Goal: Task Accomplishment & Management: Use online tool/utility

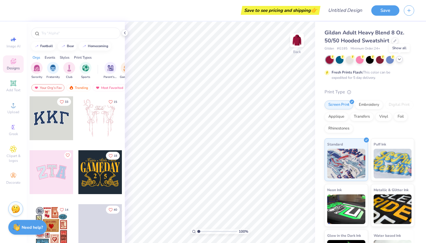
click at [399, 59] on polyline at bounding box center [399, 59] width 2 height 1
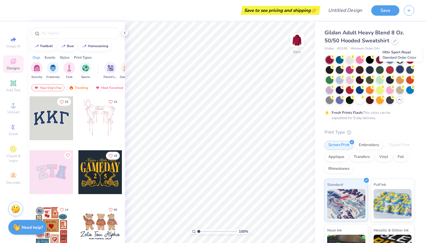
click at [400, 70] on div at bounding box center [400, 69] width 8 height 8
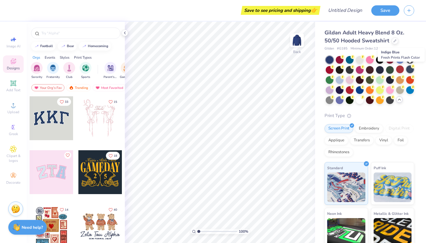
click at [408, 68] on div at bounding box center [410, 69] width 8 height 8
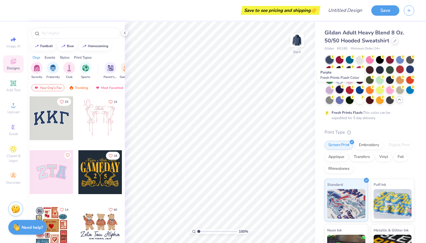
click at [339, 87] on div at bounding box center [340, 90] width 8 height 8
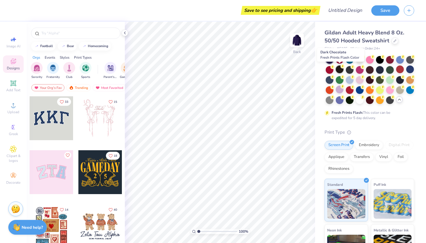
click at [343, 67] on circle at bounding box center [343, 66] width 4 height 4
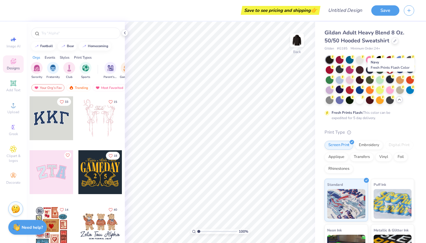
click at [389, 77] on div at bounding box center [390, 79] width 8 height 8
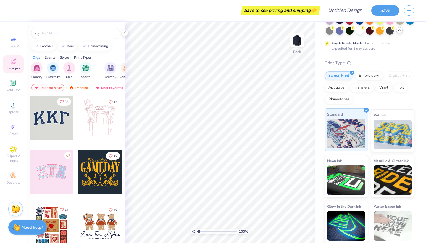
scroll to position [68, 0]
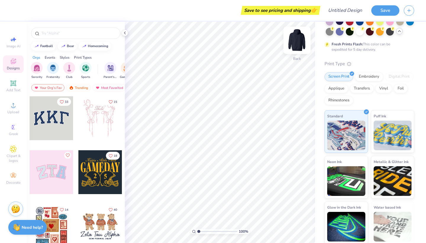
click at [297, 41] on img at bounding box center [297, 40] width 24 height 24
click at [65, 35] on input "text" at bounding box center [79, 33] width 76 height 6
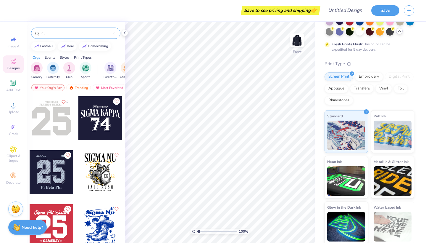
type input "n"
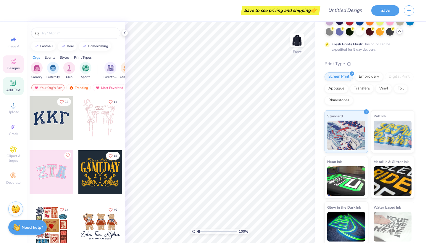
click at [15, 85] on icon at bounding box center [13, 83] width 4 height 4
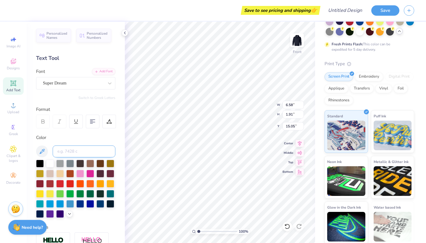
click at [89, 155] on input at bounding box center [84, 151] width 63 height 12
type input "[PERSON_NAME]"
drag, startPoint x: 91, startPoint y: 152, endPoint x: 52, endPoint y: 152, distance: 39.1
click at [52, 152] on div "[PERSON_NAME]" at bounding box center [75, 151] width 79 height 12
type textarea "T"
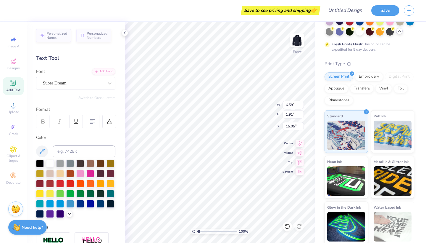
scroll to position [0, 1]
type textarea "[PERSON_NAME]"
type input "7.76"
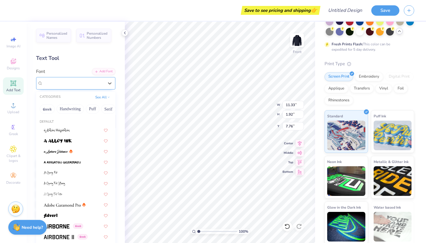
click at [83, 80] on div "Super Dream" at bounding box center [73, 82] width 62 height 9
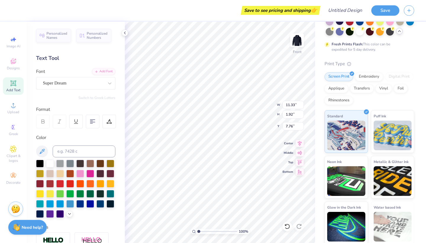
type input "6.28"
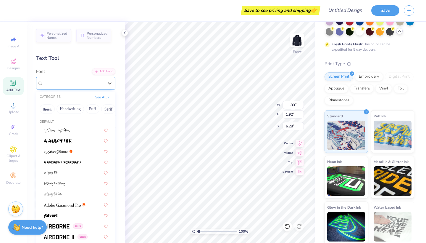
click at [63, 83] on span "Super Dream" at bounding box center [55, 83] width 24 height 7
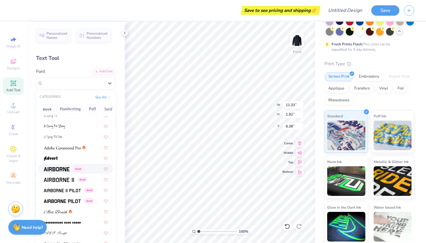
click at [55, 170] on img at bounding box center [57, 169] width 26 height 4
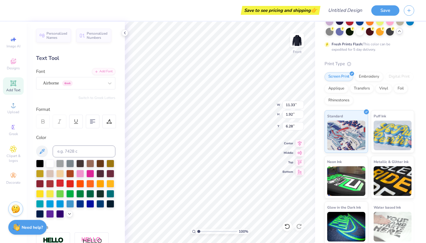
type input "11.13"
type input "1.99"
type input "6.24"
click at [99, 36] on span "Personalized Numbers" at bounding box center [97, 34] width 21 height 8
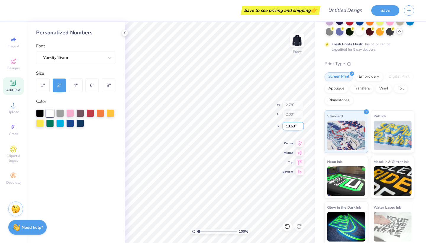
click at [301, 125] on input "13.53" at bounding box center [293, 126] width 21 height 8
click at [301, 124] on input "13.54" at bounding box center [293, 126] width 21 height 8
click at [301, 124] on input "13.55" at bounding box center [293, 126] width 21 height 8
click at [301, 124] on input "13.56" at bounding box center [293, 126] width 21 height 8
click at [301, 124] on input "13.57" at bounding box center [293, 126] width 21 height 8
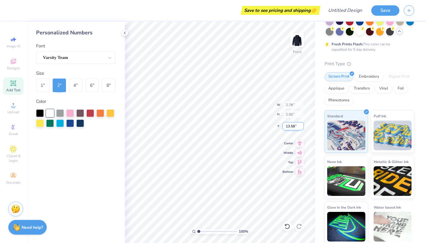
click at [301, 124] on input "13.58" at bounding box center [293, 126] width 21 height 8
click at [301, 124] on input "13.59" at bounding box center [293, 126] width 21 height 8
click at [301, 124] on input "13.6" at bounding box center [293, 126] width 21 height 8
click at [301, 124] on input "13.61" at bounding box center [293, 126] width 21 height 8
click at [301, 124] on input "13.62" at bounding box center [293, 126] width 21 height 8
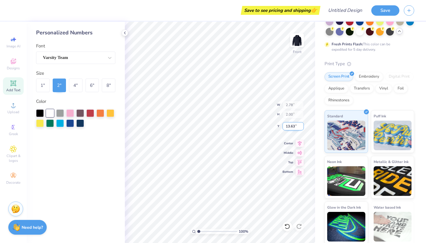
click at [301, 124] on input "13.63" at bounding box center [293, 126] width 21 height 8
click at [301, 124] on input "13.64" at bounding box center [293, 126] width 21 height 8
type input "13.65"
click at [301, 124] on input "13.65" at bounding box center [293, 126] width 21 height 8
click at [109, 86] on div "8 "" at bounding box center [109, 85] width 14 height 14
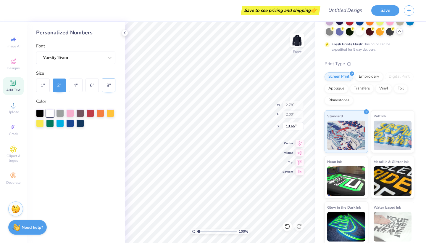
type input "11.14"
type input "8.00"
type input "9.79"
click at [287, 227] on icon at bounding box center [287, 226] width 6 height 6
click at [287, 224] on icon at bounding box center [287, 226] width 6 height 6
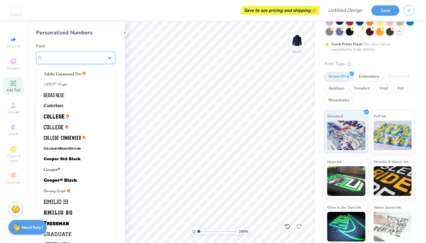
click at [84, 53] on div "Varsity Team" at bounding box center [73, 57] width 62 height 9
click at [71, 157] on img at bounding box center [62, 159] width 37 height 4
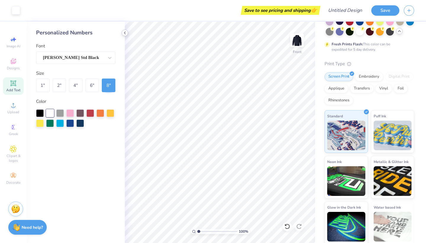
click at [124, 33] on icon at bounding box center [125, 32] width 5 height 5
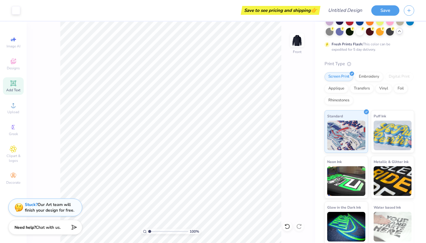
click at [15, 83] on icon at bounding box center [13, 83] width 4 height 4
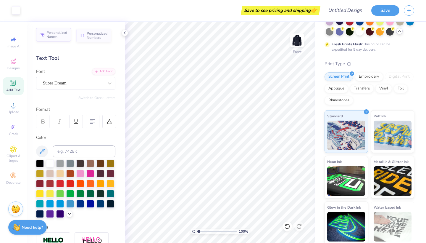
click at [59, 32] on span "Personalized Names" at bounding box center [56, 34] width 21 height 8
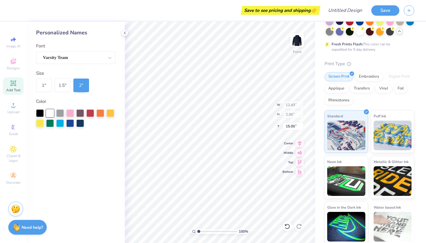
type input "11.13"
type input "1.99"
type input "6.24"
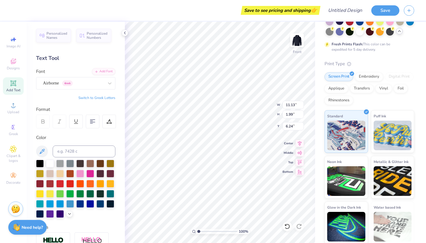
scroll to position [0, 0]
type textarea "O"
type input "12.43"
type input "2.00"
type input "15.00"
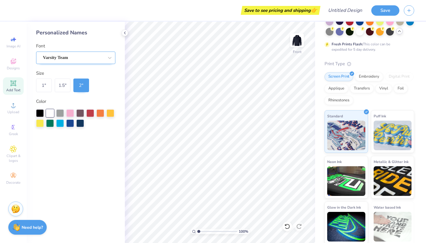
click at [91, 57] on div "Varsity Team" at bounding box center [73, 57] width 62 height 9
click at [83, 60] on div "Varsity Team" at bounding box center [73, 57] width 62 height 9
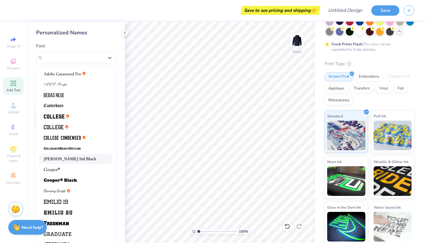
click at [76, 158] on span "[PERSON_NAME] Std Black" at bounding box center [70, 159] width 52 height 6
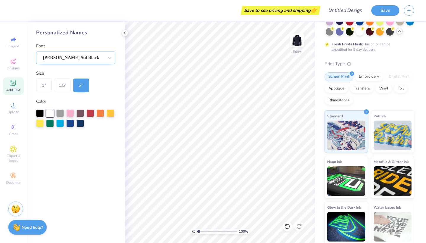
click at [73, 52] on div "[PERSON_NAME] Std Black" at bounding box center [75, 58] width 79 height 12
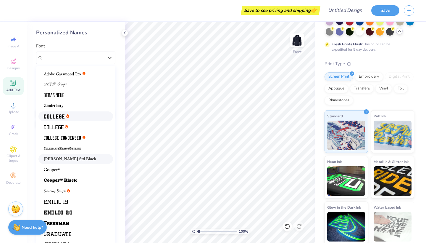
click at [67, 119] on div at bounding box center [56, 116] width 25 height 6
click at [170, 68] on div "Save to see pricing and shipping 👉 Design Title Save Image AI Designs Add Text …" at bounding box center [213, 121] width 426 height 243
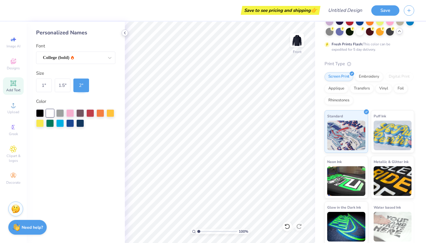
click at [124, 33] on icon at bounding box center [125, 32] width 5 height 5
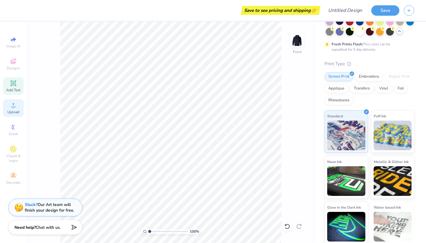
click at [12, 105] on icon at bounding box center [13, 105] width 7 height 7
click at [18, 65] on div "Designs" at bounding box center [13, 63] width 21 height 17
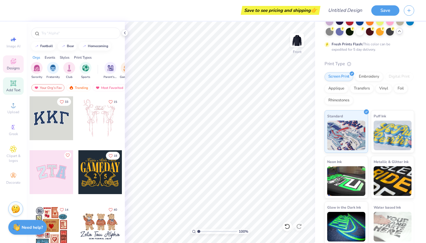
click at [15, 86] on icon at bounding box center [13, 83] width 6 height 6
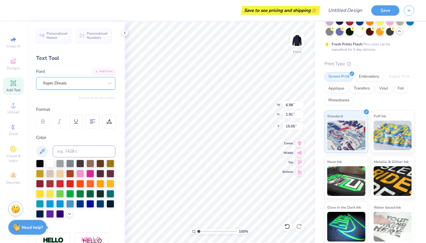
type input "7.96"
type input "2.31"
type input "14.65"
click at [57, 27] on div "Personalized Names Personalized Numbers Text Tool Add Font Font Super Dream Swi…" at bounding box center [76, 132] width 98 height 221
click at [57, 33] on span "Personalized Names" at bounding box center [56, 34] width 21 height 8
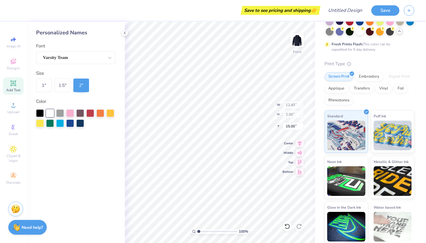
type input "6.00"
click at [83, 30] on div "Personalized Names" at bounding box center [75, 33] width 79 height 8
click at [125, 32] on icon at bounding box center [125, 32] width 5 height 5
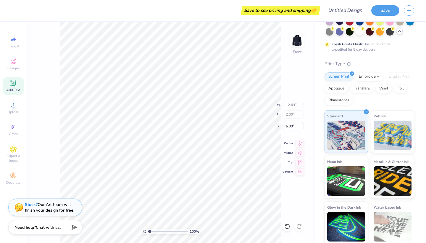
click at [18, 82] on div "Add Text" at bounding box center [13, 85] width 21 height 17
type input "6.58"
type input "1.91"
type input "15.05"
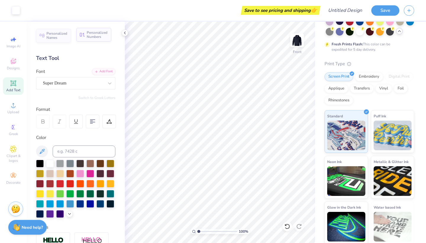
click at [90, 38] on span "Personalized Numbers" at bounding box center [97, 34] width 21 height 8
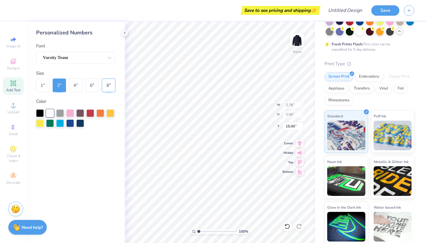
click at [109, 82] on div "8 "" at bounding box center [109, 85] width 14 height 14
type input "11.14"
type input "8.00"
type input "12.00"
type input "9.51"
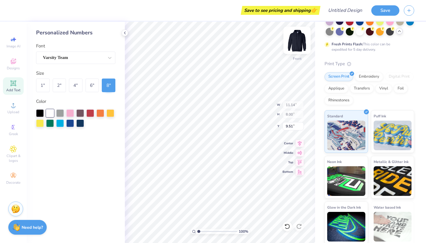
click at [297, 44] on img at bounding box center [297, 40] width 24 height 24
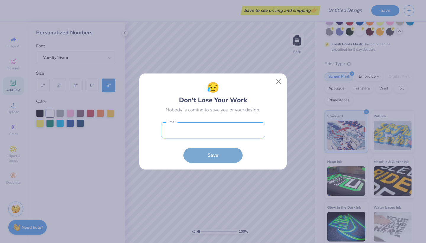
click at [205, 135] on input "email" at bounding box center [213, 130] width 104 height 16
type input "[EMAIL_ADDRESS][DOMAIN_NAME]"
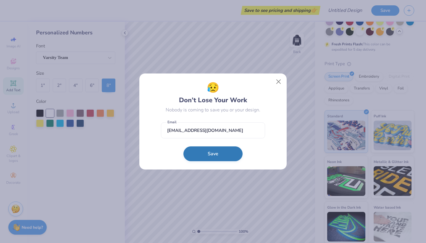
click at [215, 155] on button "Save" at bounding box center [213, 153] width 59 height 15
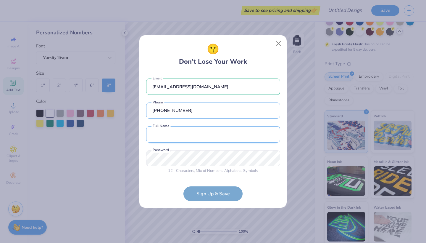
type input "[PHONE_NUMBER]"
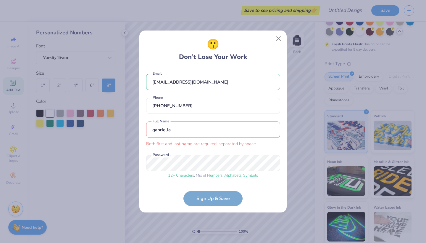
click at [186, 131] on input "gabriella" at bounding box center [213, 129] width 134 height 16
click at [198, 195] on form "[EMAIL_ADDRESS][DOMAIN_NAME] Email [PHONE_NUMBER] Phone [PERSON_NAME] Both firs…" at bounding box center [213, 137] width 134 height 138
click at [154, 131] on input "[PERSON_NAME]" at bounding box center [213, 129] width 134 height 16
click at [174, 131] on input "[PERSON_NAME]" at bounding box center [213, 129] width 134 height 16
click at [206, 202] on form "[EMAIL_ADDRESS][DOMAIN_NAME] Email [PHONE_NUMBER] Phone [PERSON_NAME] Both firs…" at bounding box center [213, 137] width 134 height 138
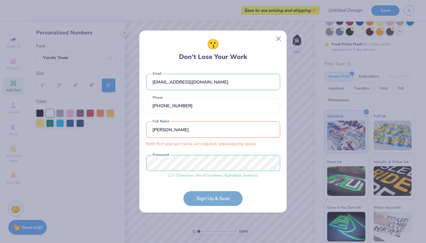
click at [171, 131] on input "[PERSON_NAME]" at bounding box center [213, 129] width 134 height 16
type input "[PERSON_NAME]"
click at [225, 131] on input "[PERSON_NAME]" at bounding box center [213, 129] width 134 height 16
click at [212, 200] on form "[EMAIL_ADDRESS][DOMAIN_NAME] Email [PHONE_NUMBER] Phone [PERSON_NAME] Both firs…" at bounding box center [213, 137] width 134 height 138
click at [272, 49] on div "😗 Don’t Lose Your Work" at bounding box center [213, 49] width 134 height 25
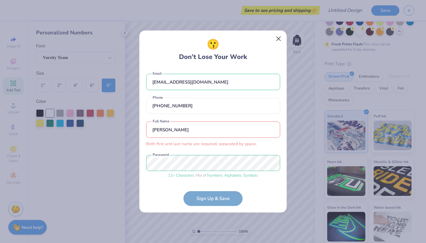
click at [278, 39] on button "Close" at bounding box center [278, 38] width 11 height 11
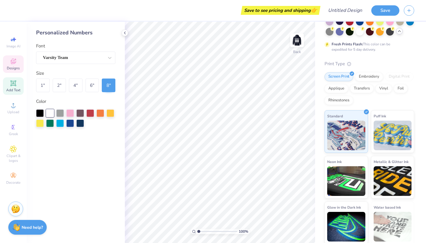
click at [15, 65] on div "Designs" at bounding box center [13, 63] width 21 height 17
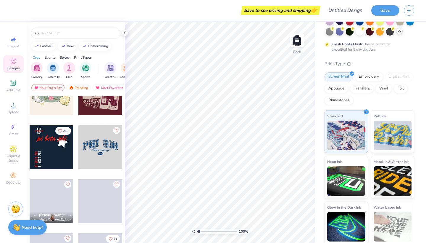
scroll to position [450, 0]
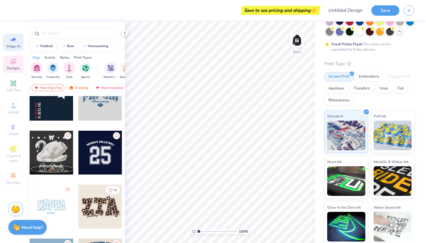
click at [15, 40] on icon at bounding box center [14, 39] width 4 height 4
select select "4"
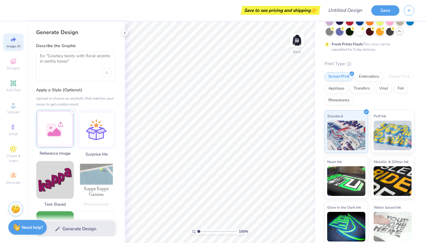
scroll to position [0, 0]
click at [56, 126] on div at bounding box center [55, 129] width 38 height 38
click at [72, 56] on textarea at bounding box center [76, 60] width 72 height 15
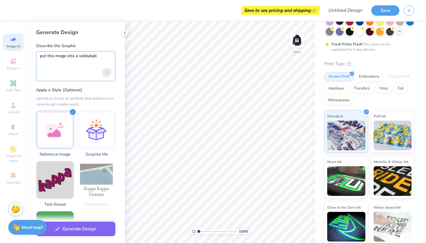
type textarea "put this image into a volleyball"
click at [107, 73] on icon "Upload image" at bounding box center [107, 72] width 2 height 2
click at [104, 70] on div "Upload image" at bounding box center [106, 72] width 9 height 9
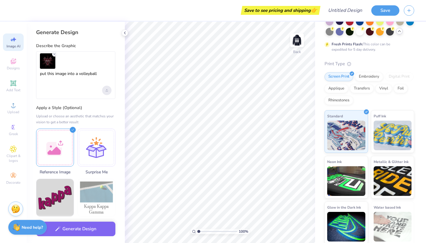
click at [107, 88] on div "Upload image" at bounding box center [106, 90] width 9 height 9
click at [88, 229] on button "Generate Design" at bounding box center [75, 227] width 79 height 15
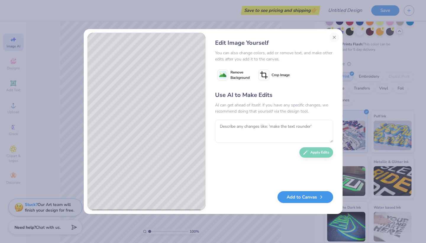
click at [309, 199] on button "Add to Canvas" at bounding box center [306, 197] width 56 height 12
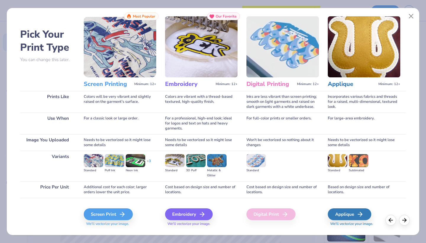
scroll to position [14, 0]
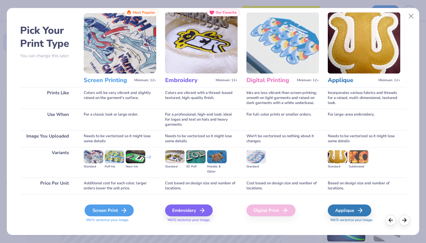
click at [121, 209] on icon at bounding box center [123, 210] width 7 height 7
click at [403, 221] on icon at bounding box center [404, 219] width 7 height 7
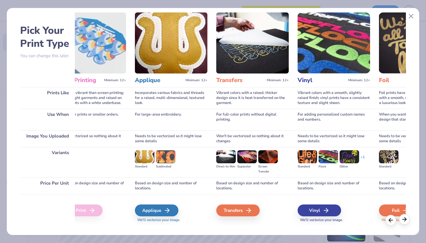
click at [405, 221] on polyline at bounding box center [406, 219] width 2 height 4
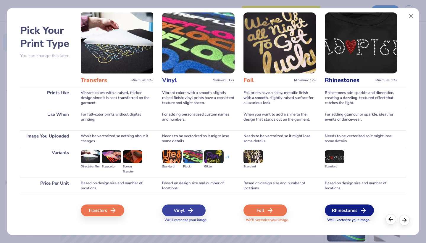
click at [386, 220] on div at bounding box center [391, 219] width 11 height 11
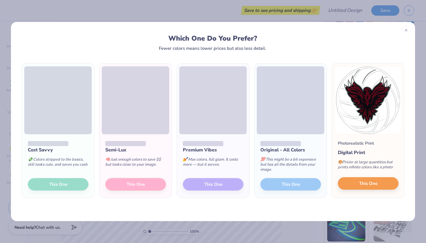
click at [364, 184] on span "This One" at bounding box center [368, 183] width 18 height 7
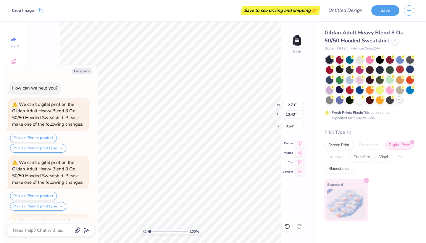
scroll to position [108, 0]
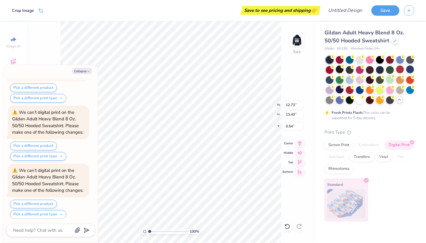
type textarea "x"
type input "5.38"
type input "5.67"
type input "8.29"
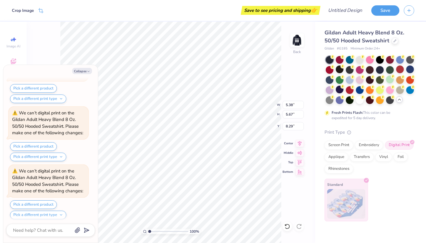
type textarea "x"
type input "0.93"
click at [40, 232] on textarea at bounding box center [42, 230] width 60 height 8
type textarea "x"
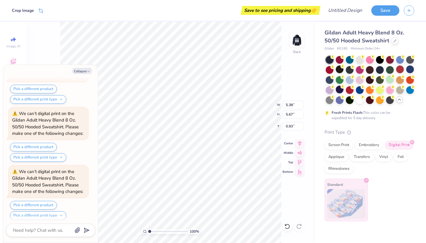
type input "3.72"
type input "3.92"
click at [13, 55] on div "Designs" at bounding box center [13, 63] width 21 height 17
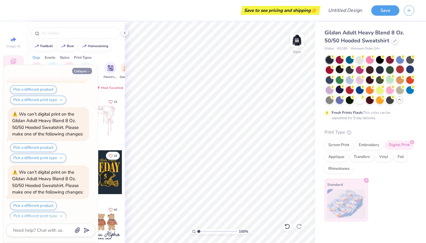
click at [86, 71] on button "Collapse" at bounding box center [82, 71] width 20 height 6
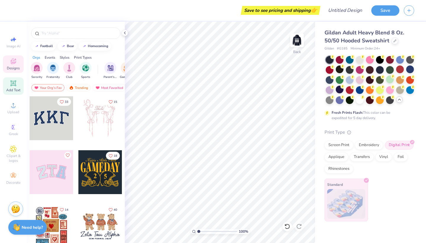
click at [13, 86] on icon at bounding box center [13, 83] width 7 height 7
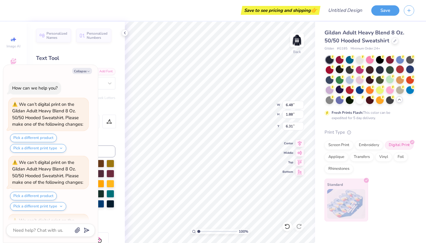
scroll to position [338, 0]
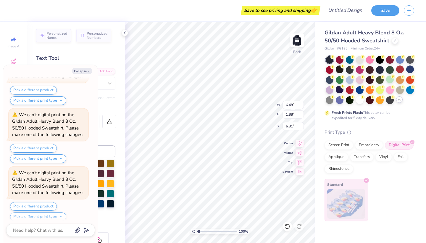
type textarea "x"
type input "10.82"
type input "3.13"
type input "5.05"
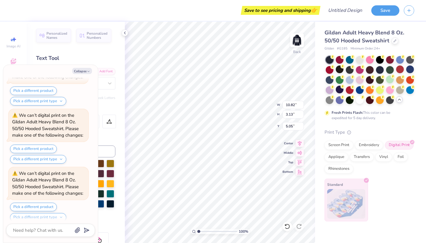
type textarea "x"
type textarea "TEX"
type textarea "x"
type textarea "TE"
type textarea "x"
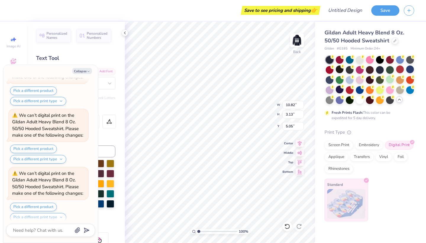
type textarea "T"
type textarea "x"
type textarea "s"
type textarea "x"
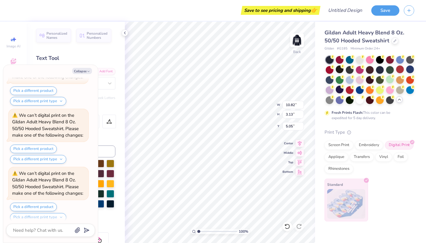
type textarea "se"
type textarea "x"
type textarea "sei"
type textarea "x"
type textarea "seis"
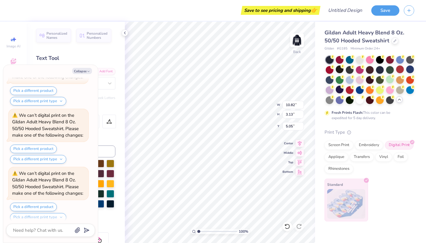
type textarea "x"
type textarea "[PERSON_NAME]"
type textarea "x"
type textarea "seisen"
type textarea "x"
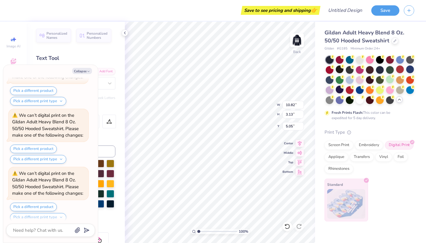
type textarea "seisen"
type textarea "x"
type textarea "seisen v"
type textarea "x"
type textarea "seisen vo"
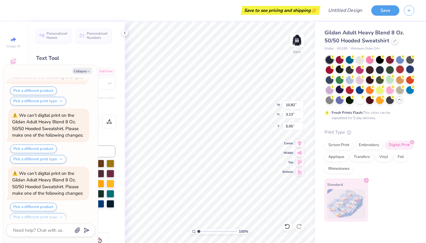
type textarea "x"
type textarea "seisen vol"
type textarea "x"
type textarea "seisen [PERSON_NAME]"
type textarea "x"
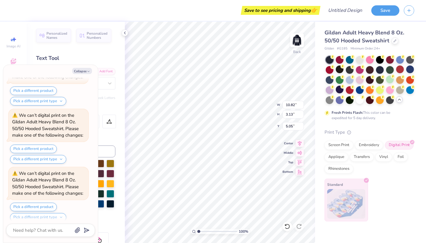
type textarea "seisen volle"
type textarea "x"
type textarea "seisen volley"
type textarea "x"
type textarea "seisen volleyb"
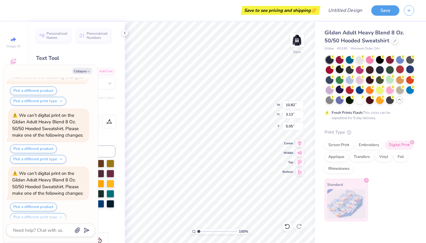
type textarea "x"
type textarea "seisen volleyba"
type textarea "x"
type textarea "seisen volleybal"
type textarea "x"
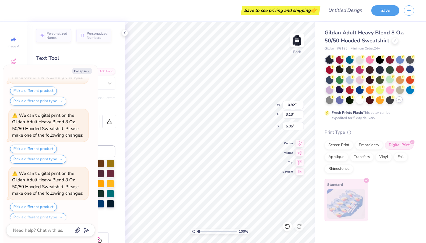
type textarea "seisen volleyball"
type textarea "x"
type textarea "seisen volleyball"
type textarea "x"
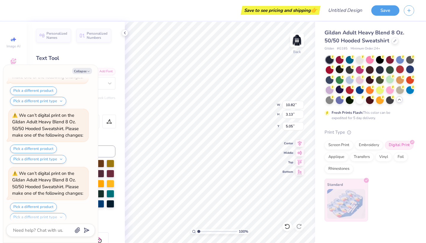
type textarea "seisen volleyball 2"
type textarea "x"
type textarea "seisen volleyball 20"
type textarea "x"
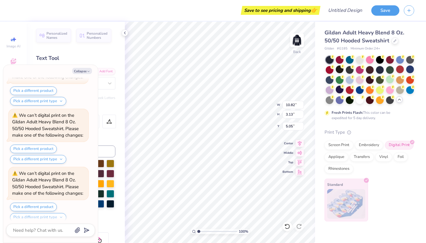
type textarea "seisen volleyball 202"
type textarea "x"
type textarea "seisen volleyball 2025"
type textarea "x"
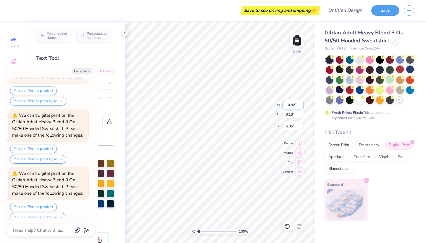
type textarea "[PERSON_NAME] 2025"
type textarea "x"
type textarea "seis 2025"
type textarea "x"
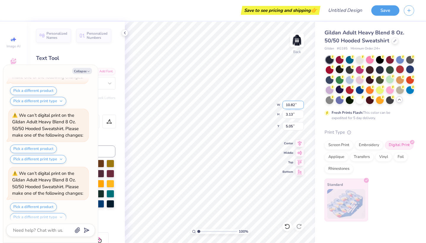
type textarea "sei 2025"
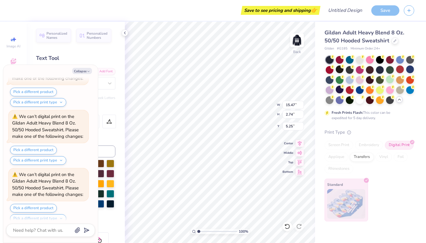
type textarea "x"
type input "9.33"
type input "1.65"
type input "6.34"
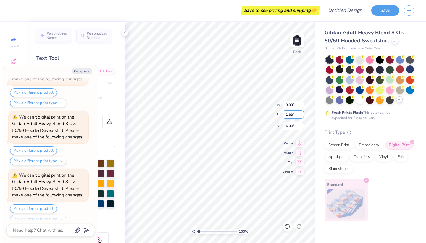
type textarea "x"
type textarea "sei 202"
type textarea "x"
type textarea "sei 20"
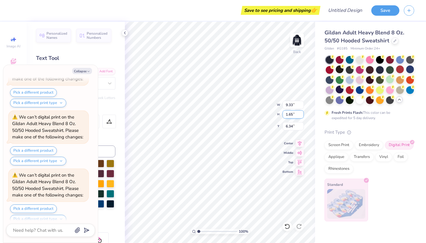
type textarea "x"
type textarea "sei 2"
type textarea "x"
type textarea "sei"
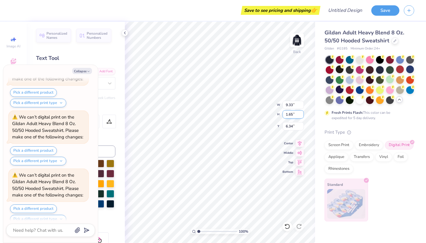
type textarea "x"
type textarea "sei"
type textarea "x"
type textarea "seis"
type textarea "x"
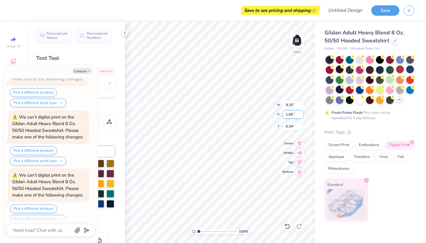
type textarea "[PERSON_NAME]"
type textarea "x"
type textarea "seisen"
type textarea "x"
type textarea "seisen"
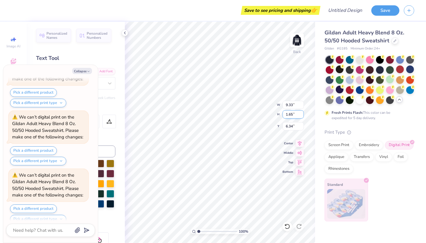
type textarea "x"
type textarea "seisen v"
type textarea "x"
type textarea "seisen vo"
type textarea "x"
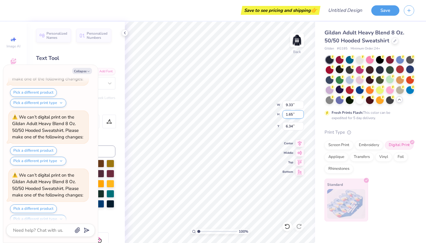
type textarea "seisen vol"
type textarea "x"
type textarea "seisen [PERSON_NAME]"
type textarea "x"
type textarea "seisen volle"
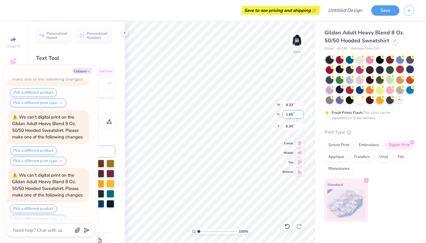
type textarea "x"
type textarea "seisen volley"
type textarea "x"
type textarea "seisen volleyb"
type textarea "x"
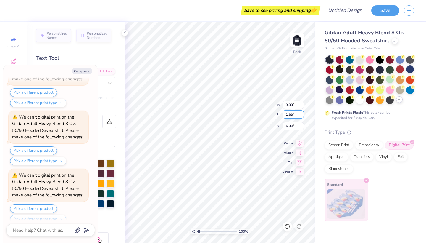
type textarea "seisen volleyba"
type textarea "x"
type textarea "seisen volleybal"
type textarea "x"
type textarea "seisen volleyball"
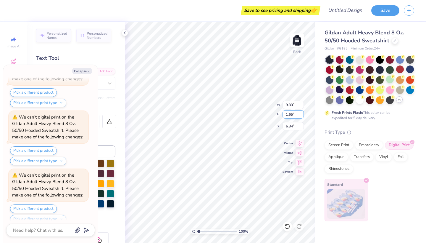
type textarea "x"
type textarea "seisen volleyball"
type textarea "x"
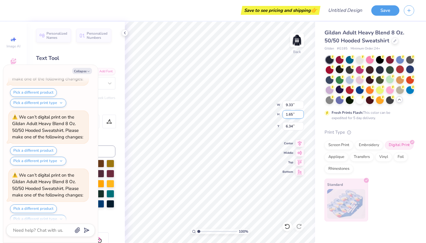
scroll to position [0, 0]
type textarea "seisen volleyball"
type textarea "x"
type textarea "seisen volleyball"
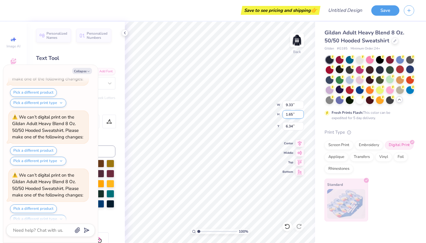
type textarea "x"
type textarea "seisen volleyball 2"
type textarea "x"
type textarea "seisen volleyball 20"
type textarea "x"
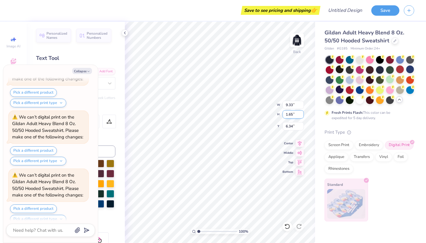
type textarea "seisen volleyball 202"
type textarea "x"
type textarea "seisen volleyball 2025"
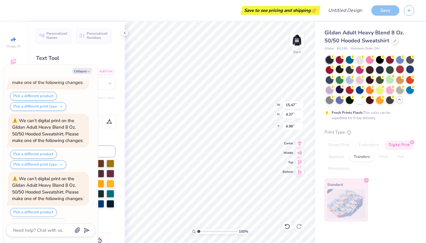
scroll to position [0, 0]
type textarea "x"
type textarea "seisen volleyball 2025"
type textarea "x"
type textarea "seisenvolleyball 2025"
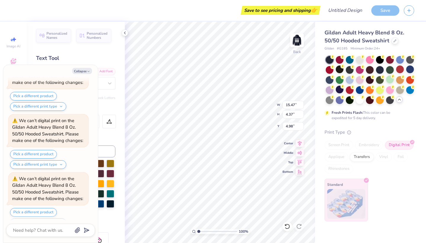
scroll to position [0, 1]
type textarea "x"
type textarea "seisen volleyball 2025"
type textarea "x"
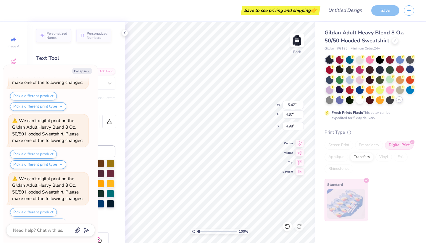
type textarea "seisen volleyball 2025"
type textarea "x"
type textarea "seisen volleyball 2025"
type textarea "x"
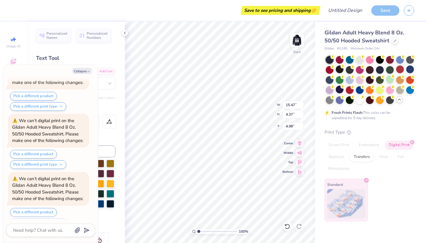
type textarea "seisen volleyball 2025"
type textarea "x"
type textarea "seisen volleyball 2025"
type textarea "x"
type textarea "seisen volleyball 2025"
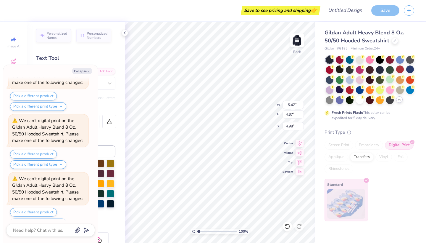
scroll to position [0, 1]
type textarea "x"
type textarea "seisen volleyball 2025"
type textarea "x"
type textarea "seisen volleyball 2025"
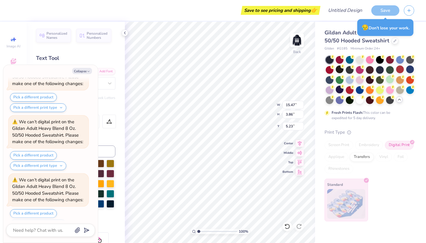
scroll to position [1084, 0]
type textarea "x"
type input "7.25"
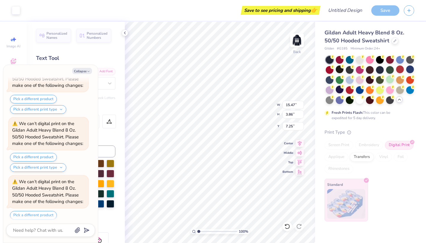
scroll to position [1256, 0]
click at [341, 58] on div at bounding box center [340, 59] width 8 height 8
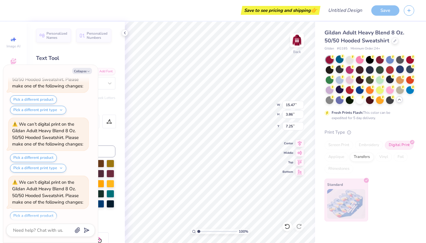
scroll to position [1429, 0]
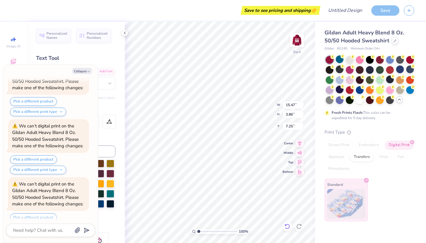
click at [290, 225] on icon at bounding box center [287, 226] width 6 height 6
click at [288, 225] on icon at bounding box center [287, 226] width 6 height 6
type textarea "x"
type input "5.23"
click at [288, 225] on icon at bounding box center [287, 226] width 6 height 6
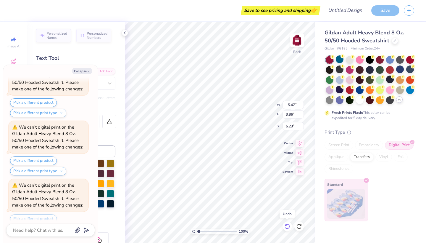
type textarea "x"
type input "4.37"
type input "4.98"
click at [286, 225] on icon at bounding box center [285, 224] width 1 height 1
type textarea "x"
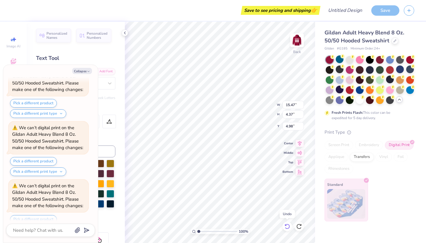
type input "9.33"
type input "1.65"
type input "6.34"
click at [286, 225] on icon at bounding box center [285, 224] width 1 height 1
type textarea "x"
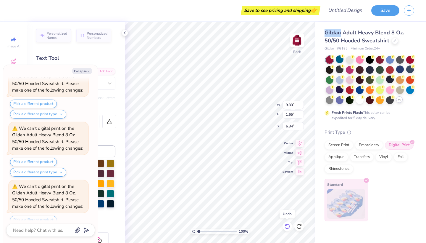
type input "15.47"
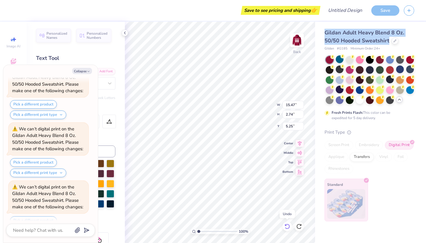
click at [286, 225] on icon at bounding box center [285, 224] width 1 height 1
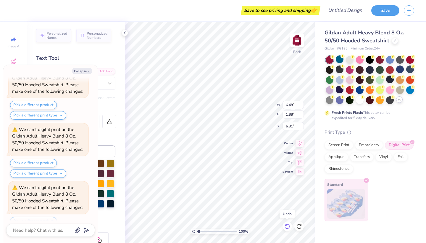
scroll to position [1831, 0]
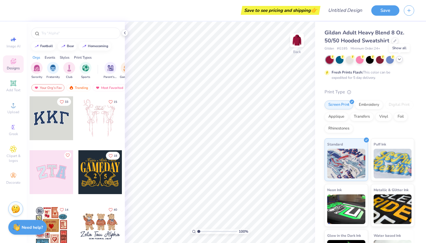
click at [400, 58] on icon at bounding box center [399, 59] width 5 height 5
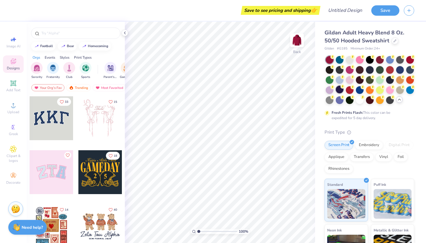
click at [339, 90] on div at bounding box center [340, 90] width 8 height 8
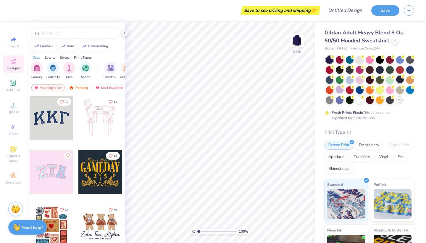
click at [400, 79] on div at bounding box center [400, 79] width 8 height 8
click at [292, 38] on img at bounding box center [297, 40] width 24 height 24
click at [84, 68] on img "filter for Sports" at bounding box center [85, 67] width 7 height 7
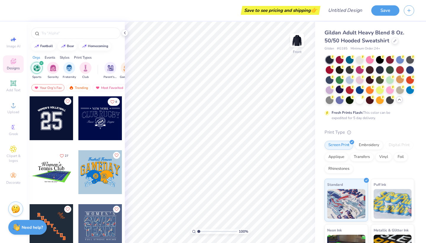
click at [54, 126] on div at bounding box center [52, 118] width 44 height 44
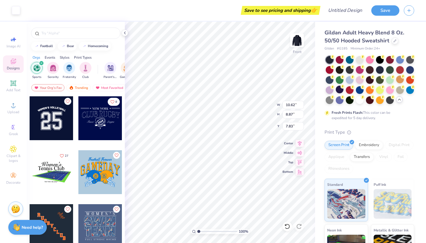
type input "7.64"
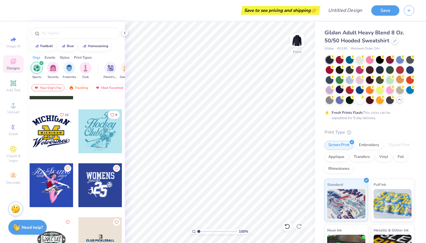
scroll to position [256, 0]
click at [59, 131] on div at bounding box center [52, 132] width 44 height 44
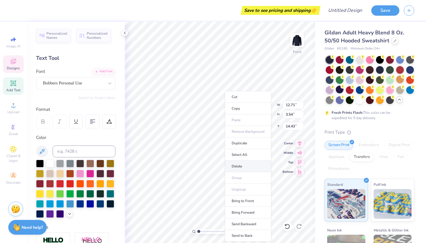
click at [241, 166] on li "Delete" at bounding box center [248, 166] width 46 height 12
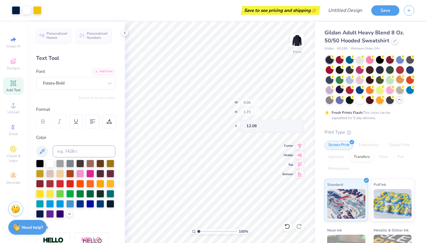
type input "8.69"
type input "1.36"
type input "12.26"
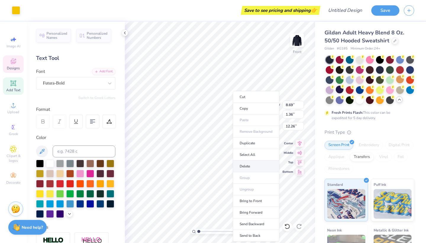
click at [244, 165] on li "Delete" at bounding box center [256, 166] width 46 height 12
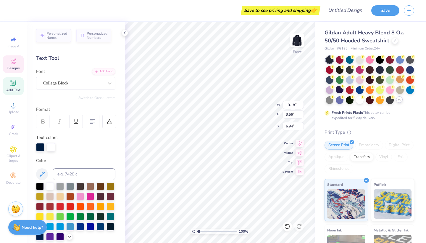
scroll to position [0, 0]
type textarea "M"
type textarea "[PERSON_NAME]"
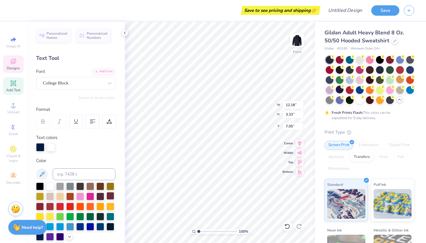
click at [112, 194] on div at bounding box center [111, 196] width 8 height 8
type input "13.48"
type input "3.68"
type input "6.65"
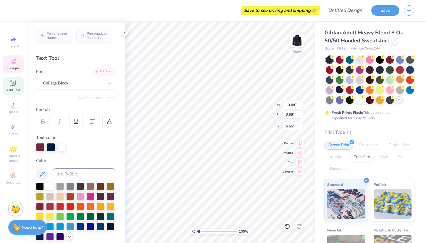
type input "6.00"
click at [91, 37] on span "Personalized Numbers" at bounding box center [97, 34] width 21 height 8
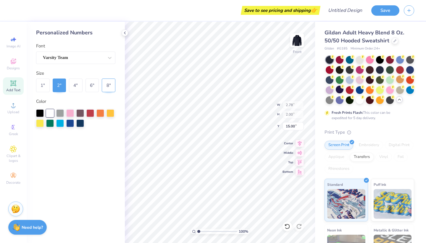
click at [110, 85] on div "8 "" at bounding box center [109, 85] width 14 height 14
type input "11.14"
type input "8.00"
type input "12.00"
click at [90, 114] on div at bounding box center [90, 113] width 8 height 8
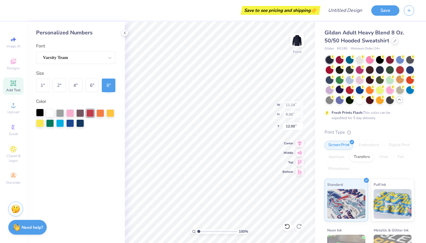
click at [42, 112] on div at bounding box center [40, 113] width 8 height 8
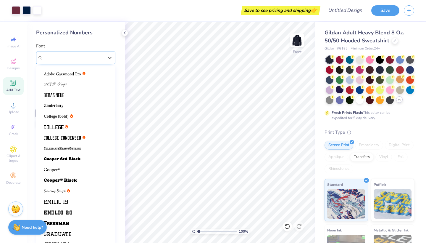
click at [94, 55] on div "Varsity Team" at bounding box center [73, 57] width 62 height 9
click at [94, 55] on div "Varsity Team" at bounding box center [73, 57] width 61 height 7
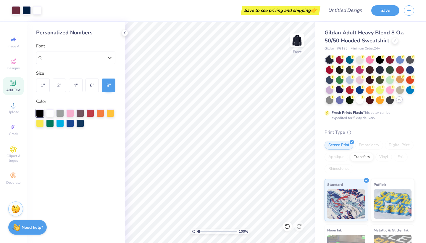
click at [14, 85] on icon at bounding box center [13, 83] width 4 height 4
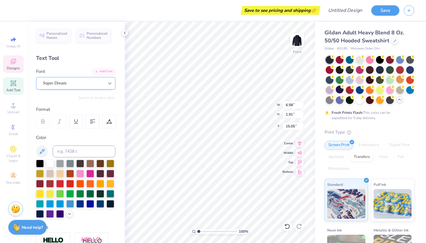
type input "13.48"
type input "3.68"
type input "6.00"
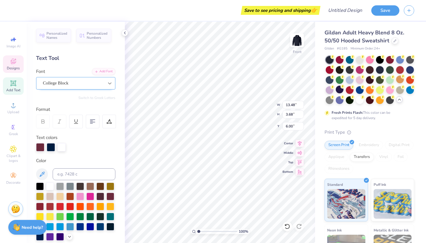
type input "6.58"
type input "1.91"
type input "15.05"
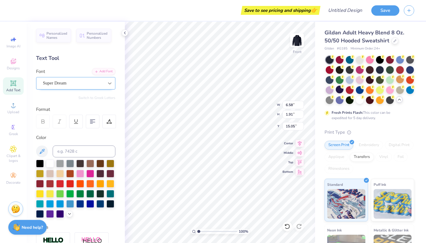
type textarea "T"
type textarea "01"
click at [110, 173] on div at bounding box center [111, 173] width 8 height 8
click at [43, 185] on div at bounding box center [40, 183] width 8 height 8
click at [41, 181] on div at bounding box center [40, 183] width 8 height 8
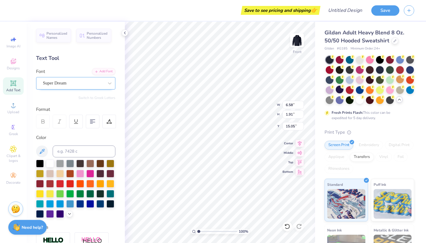
click at [77, 86] on div at bounding box center [73, 83] width 61 height 8
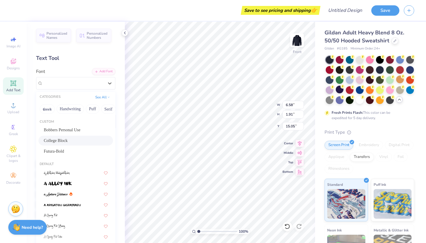
click at [80, 138] on div "College Block" at bounding box center [76, 140] width 64 height 6
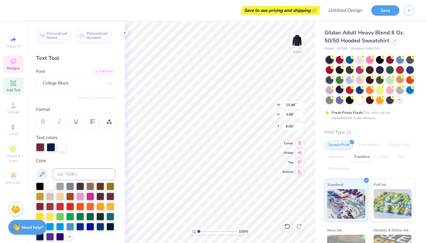
type input "1.98"
type input "2.12"
type input "14.94"
click at [14, 149] on icon at bounding box center [13, 148] width 3 height 3
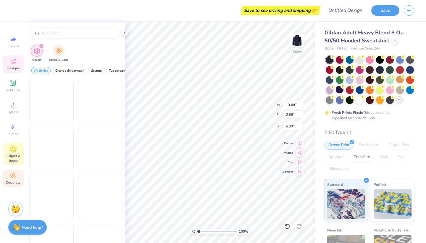
click at [15, 170] on div "Decorate" at bounding box center [13, 178] width 21 height 17
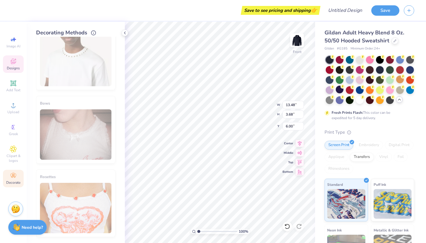
scroll to position [313, 0]
click at [21, 77] on div "Image AI Designs Add Text Upload Greek Clipart & logos Decorate" at bounding box center [13, 110] width 21 height 154
click at [13, 86] on icon at bounding box center [13, 83] width 6 height 6
type input "6.58"
type input "1.91"
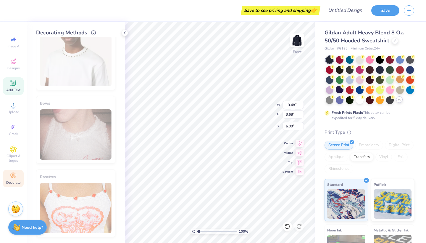
type input "15.05"
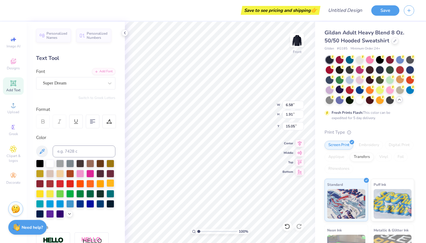
scroll to position [0, 0]
type textarea "EXT"
click at [301, 39] on img at bounding box center [297, 40] width 24 height 24
click at [12, 64] on icon at bounding box center [13, 61] width 5 height 5
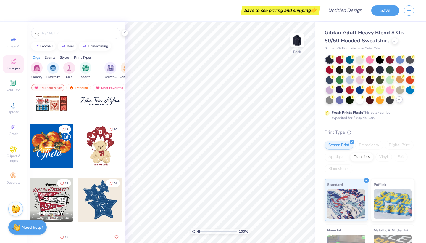
scroll to position [91, 0]
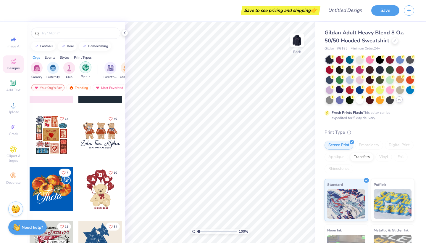
click at [84, 67] on img "filter for Sports" at bounding box center [85, 67] width 7 height 7
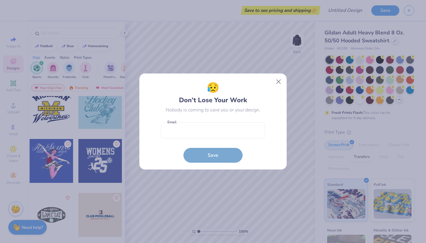
scroll to position [280, 0]
click at [282, 79] on button "Close" at bounding box center [278, 81] width 11 height 11
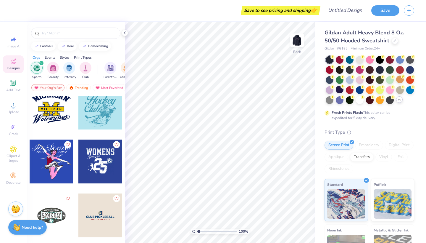
click at [60, 110] on div at bounding box center [52, 108] width 44 height 44
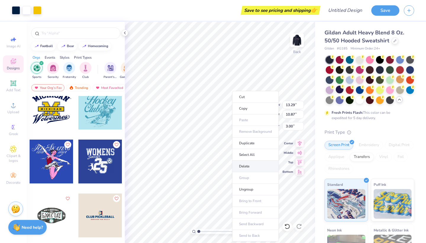
click at [248, 163] on li "Delete" at bounding box center [255, 166] width 46 height 12
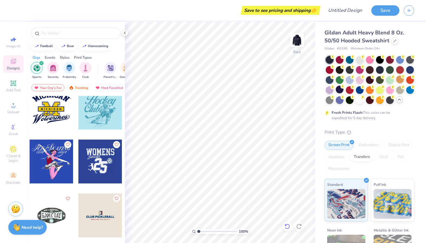
click at [289, 227] on icon at bounding box center [287, 226] width 6 height 6
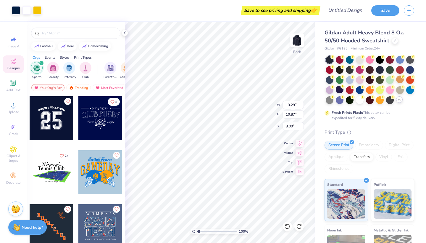
scroll to position [224, 0]
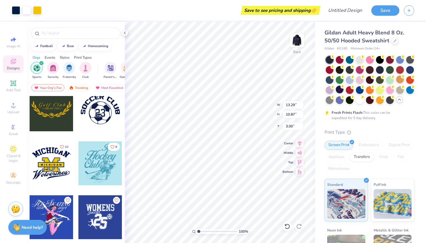
type input "3.84"
type input "3.14"
type input "1.73"
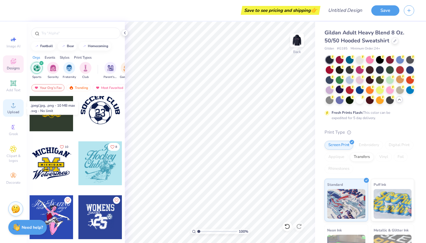
click at [13, 107] on icon at bounding box center [13, 105] width 4 height 4
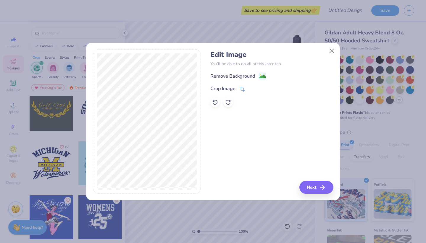
click at [267, 81] on div "Remove Background Crop Image" at bounding box center [271, 89] width 123 height 35
click at [264, 76] on image at bounding box center [263, 77] width 7 height 7
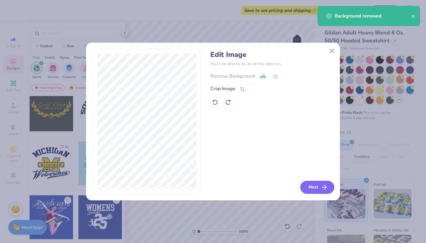
click at [321, 186] on icon "button" at bounding box center [324, 187] width 7 height 7
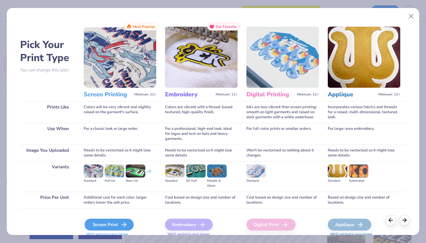
click at [109, 222] on div "Screen Print" at bounding box center [109, 224] width 49 height 12
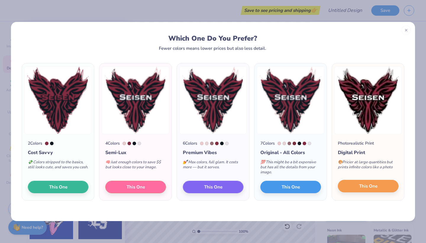
click at [378, 182] on button "This One" at bounding box center [368, 186] width 61 height 12
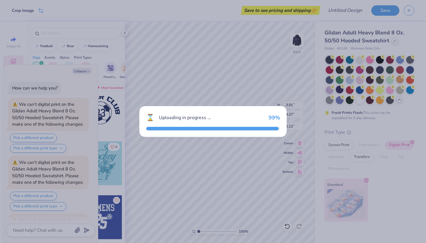
scroll to position [108, 0]
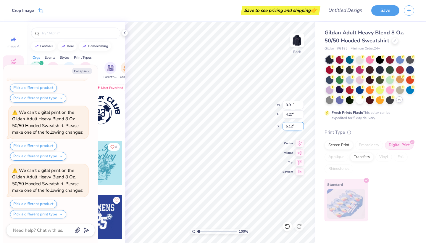
type textarea "x"
type input "0.87"
type textarea "x"
type input "1.10"
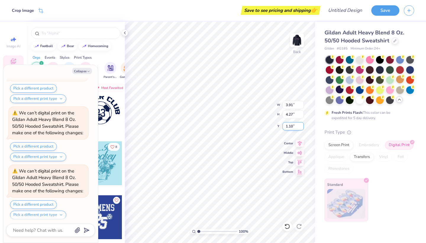
scroll to position [223, 0]
type textarea "x"
type input "11.35"
type input "12.37"
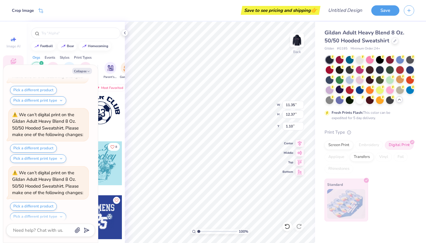
scroll to position [395, 0]
click at [300, 44] on img at bounding box center [297, 40] width 24 height 24
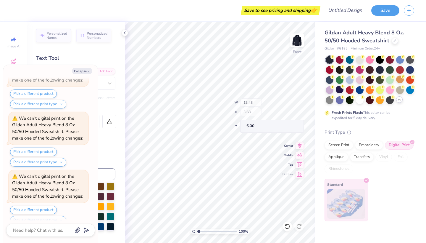
scroll to position [740, 0]
click at [293, 45] on img at bounding box center [297, 40] width 24 height 24
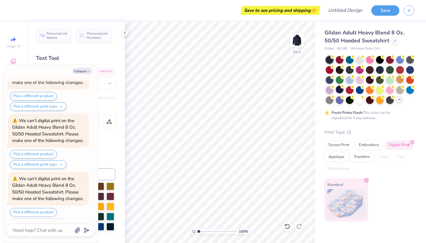
click at [99, 49] on div "Personalized Names Personalized Numbers Text Tool Add Font Font College Block S…" at bounding box center [76, 132] width 98 height 221
click at [86, 69] on button "Collapse" at bounding box center [82, 71] width 20 height 6
type textarea "x"
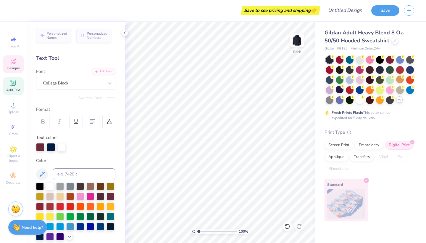
click at [10, 65] on div "Designs" at bounding box center [13, 63] width 21 height 17
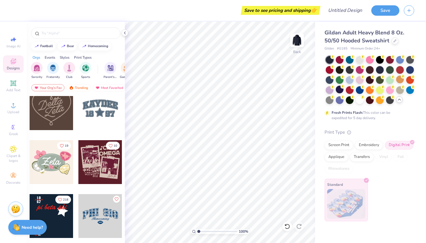
scroll to position [392, 0]
